Goal: Participate in discussion: Engage in conversation with other users on a specific topic

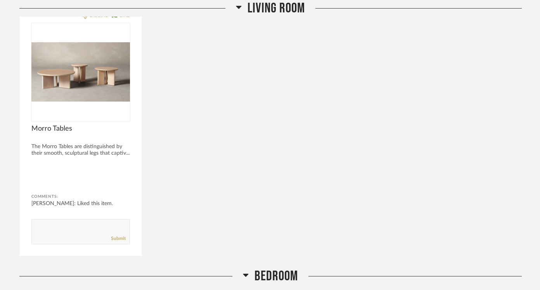
scroll to position [590, 0]
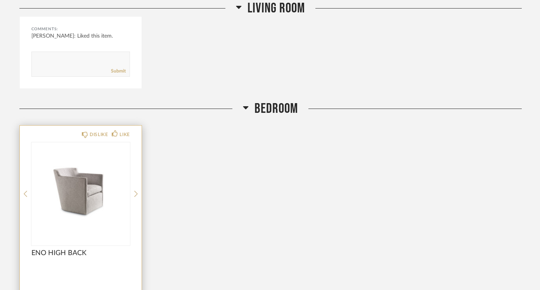
click at [90, 189] on img "0" at bounding box center [80, 190] width 99 height 97
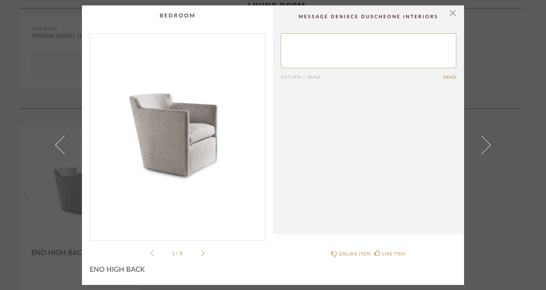
scroll to position [0, 0]
click at [201, 256] on icon at bounding box center [202, 253] width 3 height 7
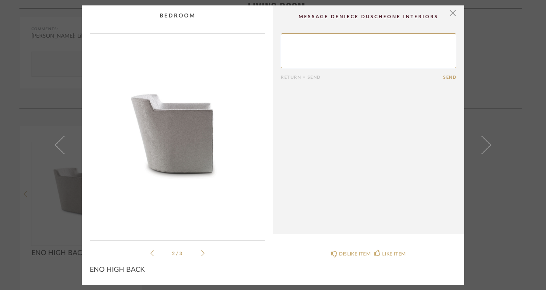
click at [201, 256] on icon at bounding box center [202, 253] width 3 height 7
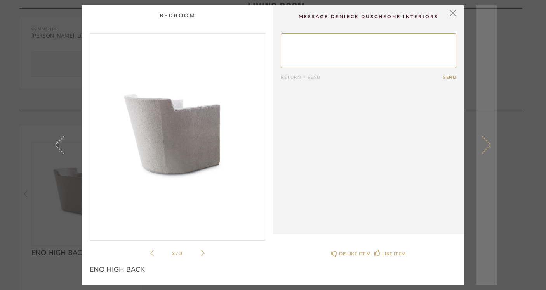
click at [481, 146] on span at bounding box center [481, 145] width 19 height 19
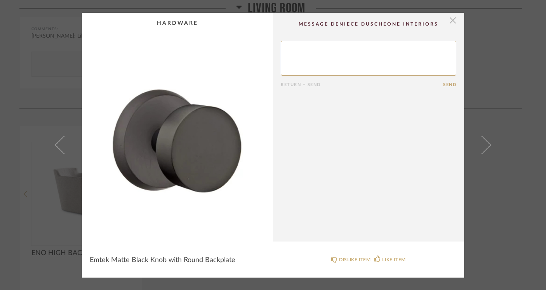
click at [449, 24] on span "button" at bounding box center [453, 21] width 16 height 16
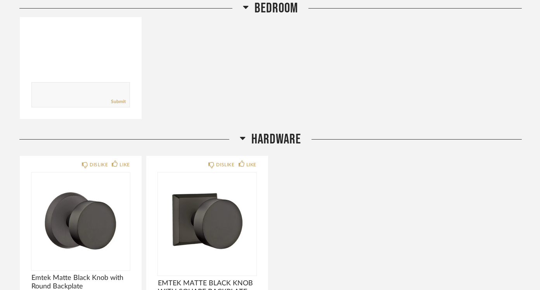
scroll to position [860, 0]
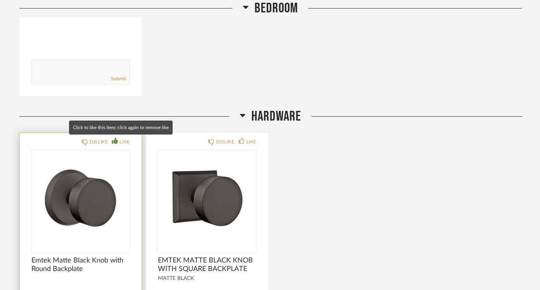
click at [115, 142] on icon at bounding box center [115, 141] width 6 height 6
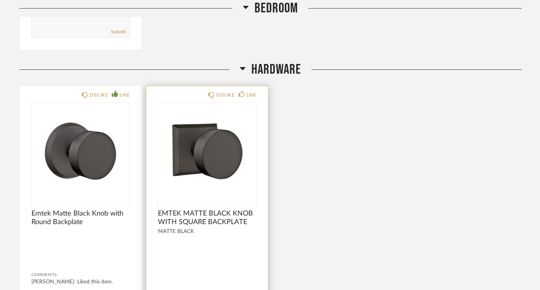
scroll to position [931, 0]
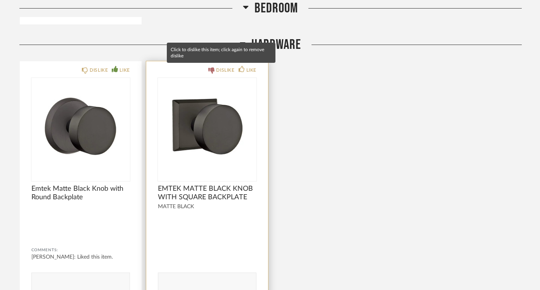
click at [221, 72] on div "DISLIKE" at bounding box center [225, 70] width 18 height 8
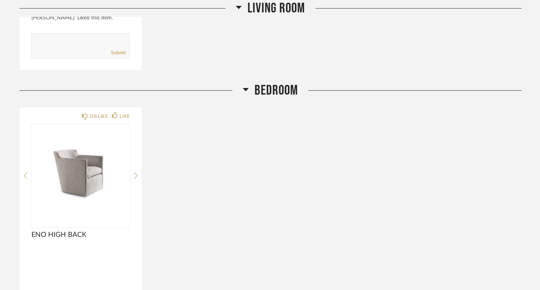
scroll to position [588, 0]
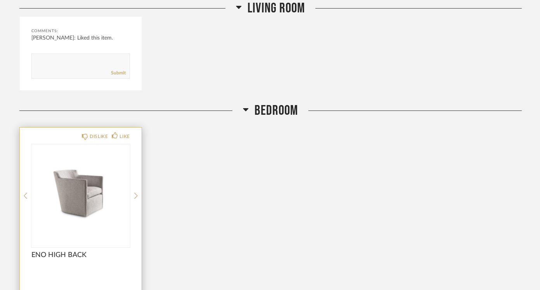
click at [73, 215] on img "0" at bounding box center [80, 192] width 99 height 97
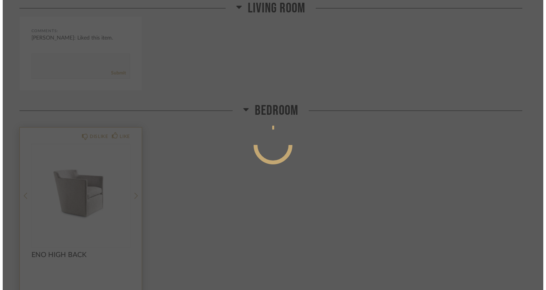
scroll to position [0, 0]
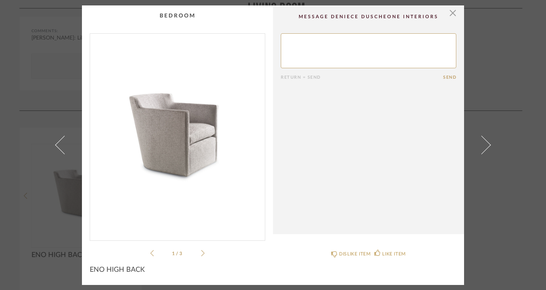
click at [302, 42] on textarea at bounding box center [368, 50] width 175 height 35
type textarea "N"
type textarea "h"
type textarea "Hi! Not sure about this. I like to rest my arms on the arms. Swivel is nice...."
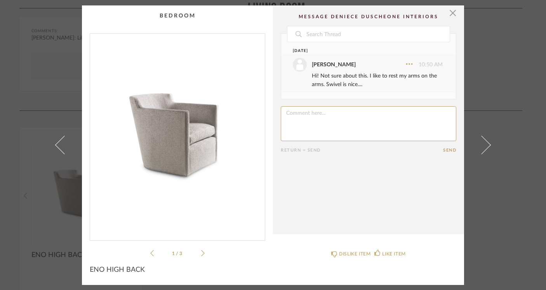
click at [302, 111] on textarea at bounding box center [368, 123] width 175 height 35
type textarea "let's keep looking. I like rope chairs but not sure if comfy...Don't mind woode…"
click at [444, 153] on button "Send" at bounding box center [449, 150] width 13 height 5
